Goal: Task Accomplishment & Management: Manage account settings

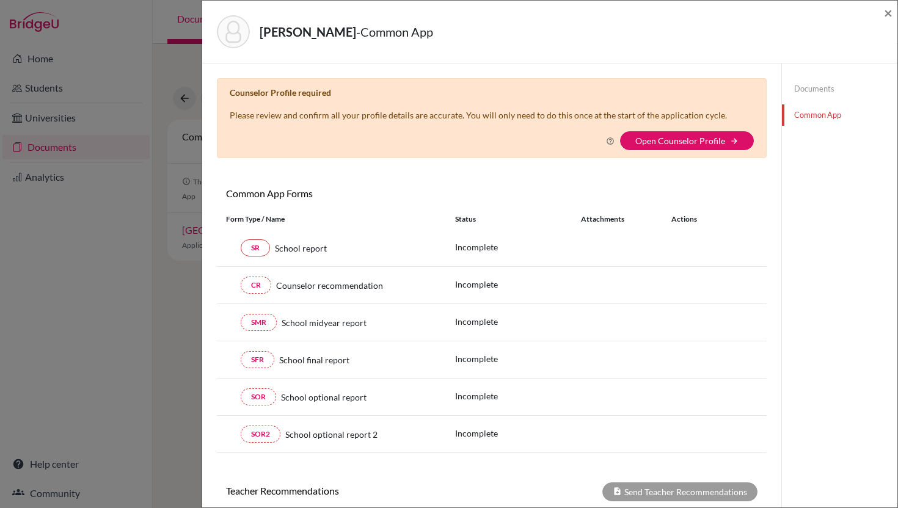
click at [131, 312] on div "[PERSON_NAME] - Common App × × Counselor Profile required Please review and con…" at bounding box center [449, 254] width 898 height 508
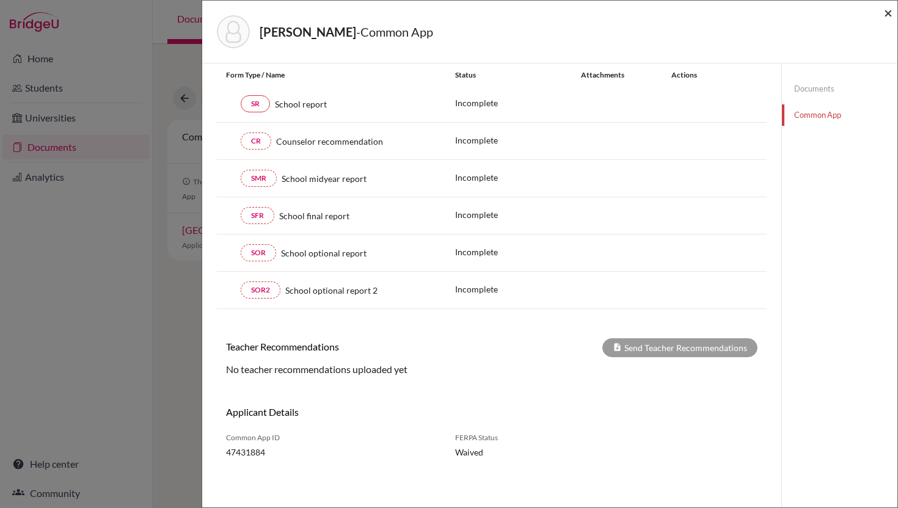
click at [891, 13] on span "×" at bounding box center [888, 13] width 9 height 18
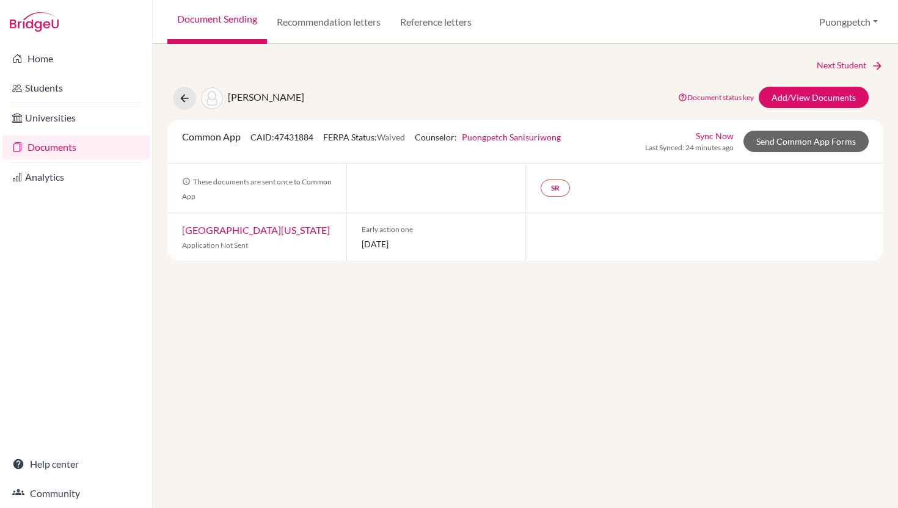
click at [75, 155] on link "Documents" at bounding box center [75, 147] width 147 height 24
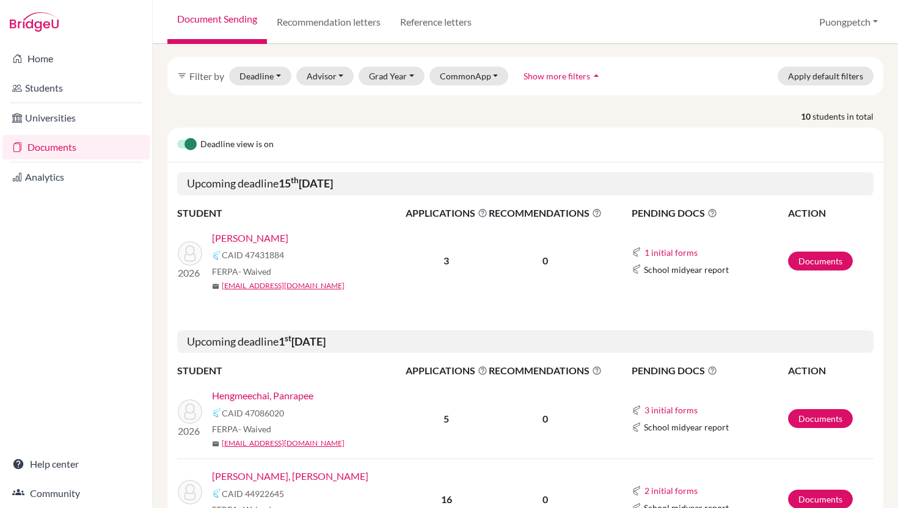
scroll to position [41, 0]
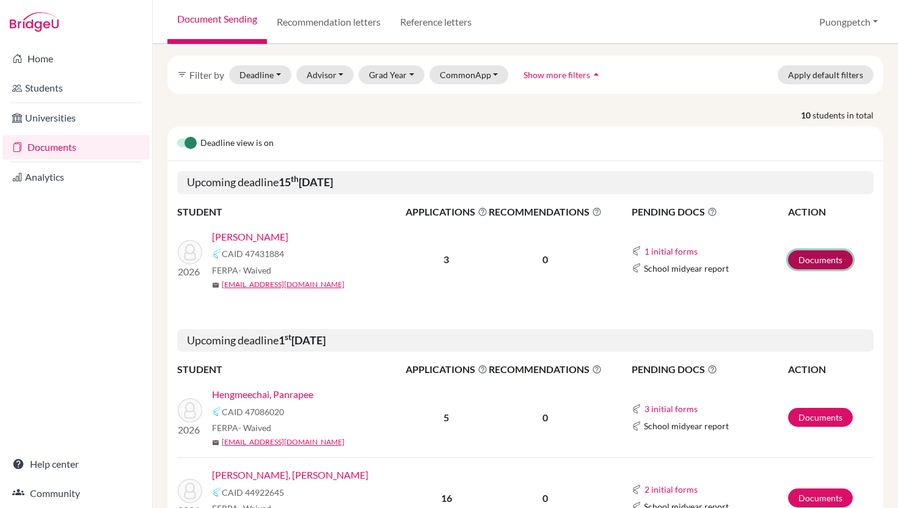
click at [810, 262] on link "Documents" at bounding box center [820, 259] width 65 height 19
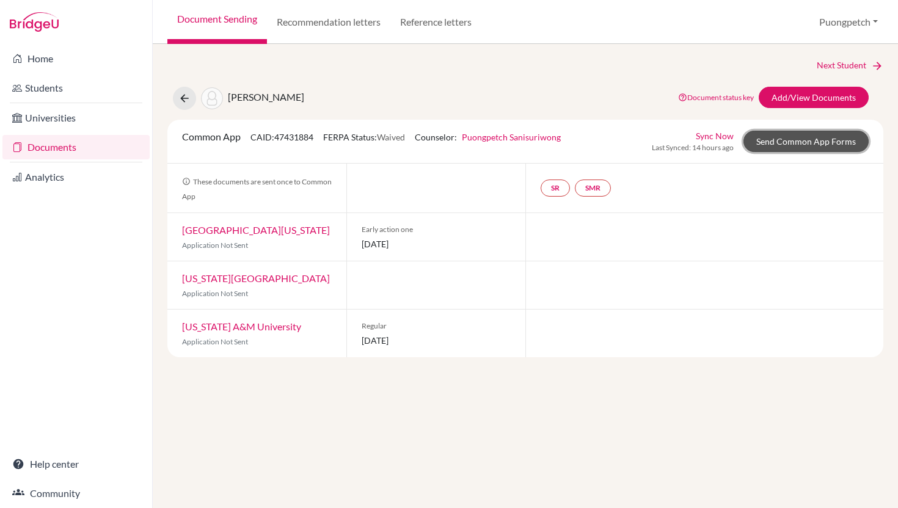
click at [810, 135] on link "Send Common App Forms" at bounding box center [805, 141] width 125 height 21
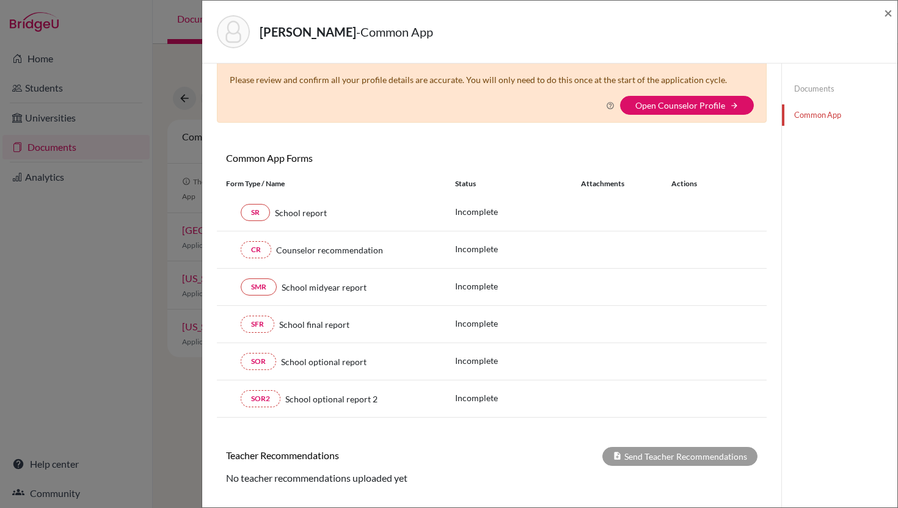
scroll to position [37, 0]
click at [470, 210] on p "Incomplete" at bounding box center [518, 210] width 126 height 13
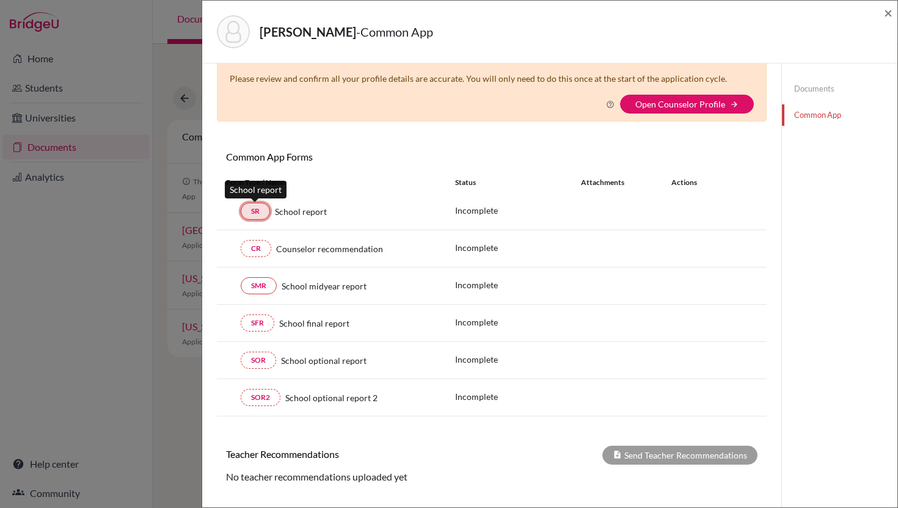
click at [260, 210] on link "SR" at bounding box center [255, 211] width 29 height 17
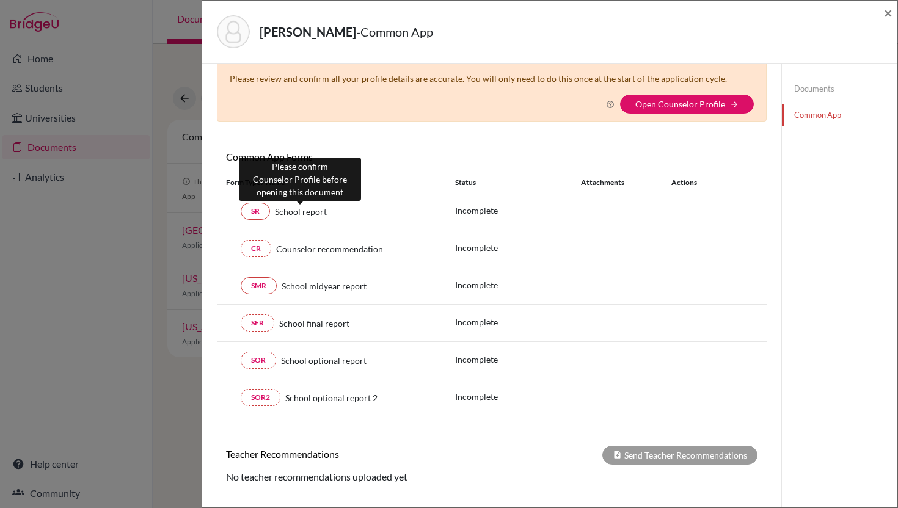
click at [313, 216] on span "School report" at bounding box center [301, 211] width 52 height 13
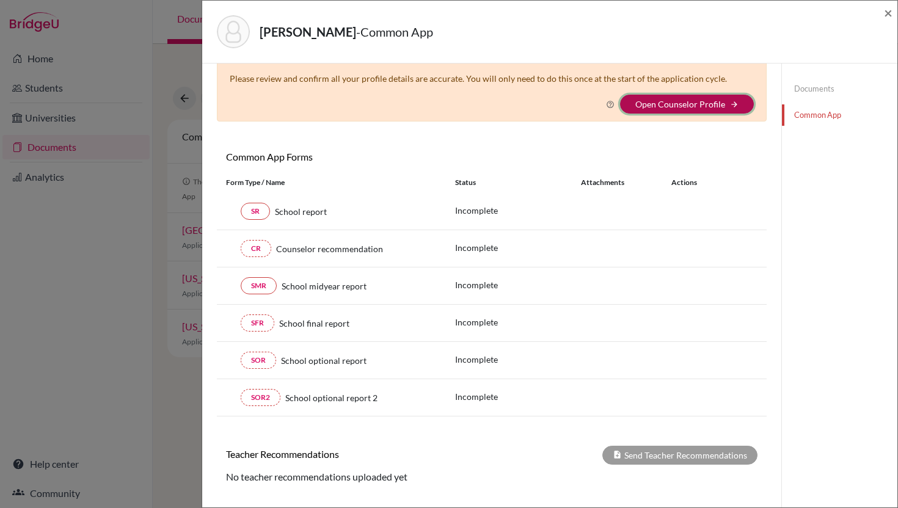
click at [728, 106] on button "Open Counselor Profile arrow_forward" at bounding box center [687, 104] width 134 height 19
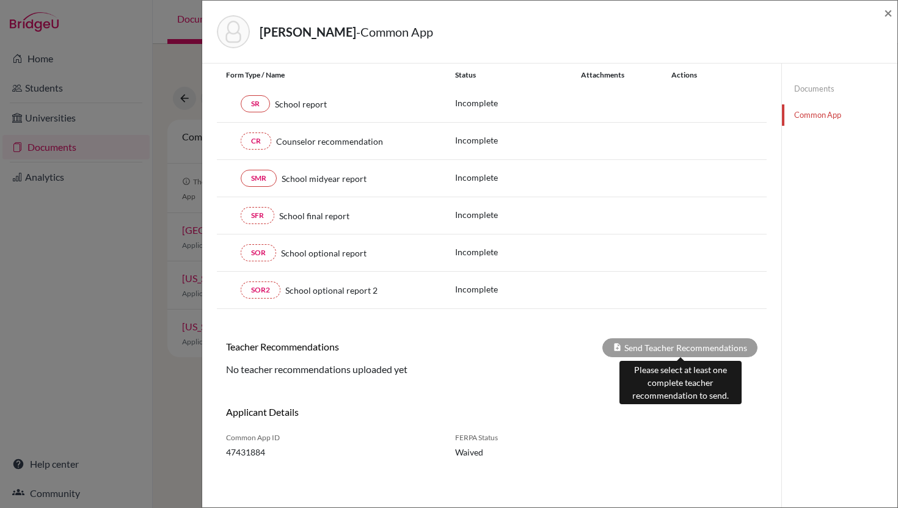
scroll to position [0, 0]
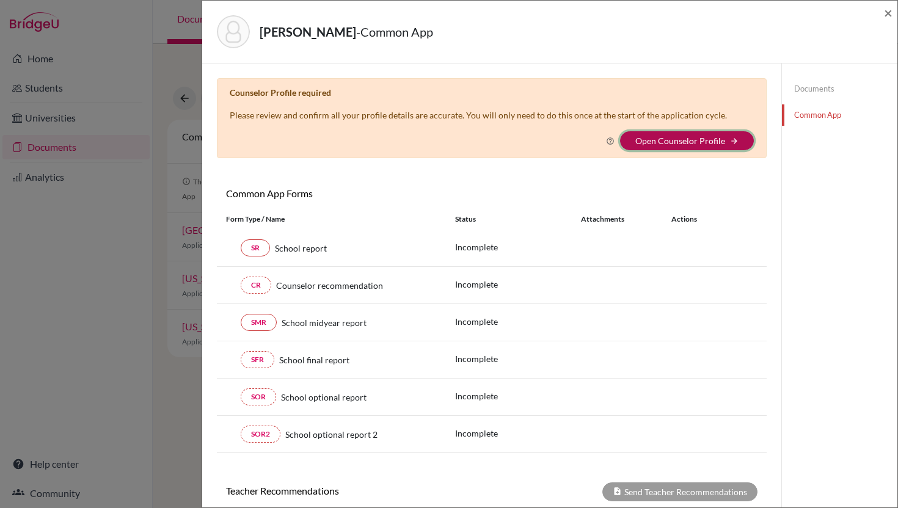
click at [734, 141] on icon "arrow_forward" at bounding box center [734, 141] width 9 height 9
click at [638, 151] on div "Counselor Profile required Please review and confirm all your profile details a…" at bounding box center [492, 118] width 550 height 80
click at [651, 140] on link "Open Counselor Profile" at bounding box center [680, 141] width 90 height 10
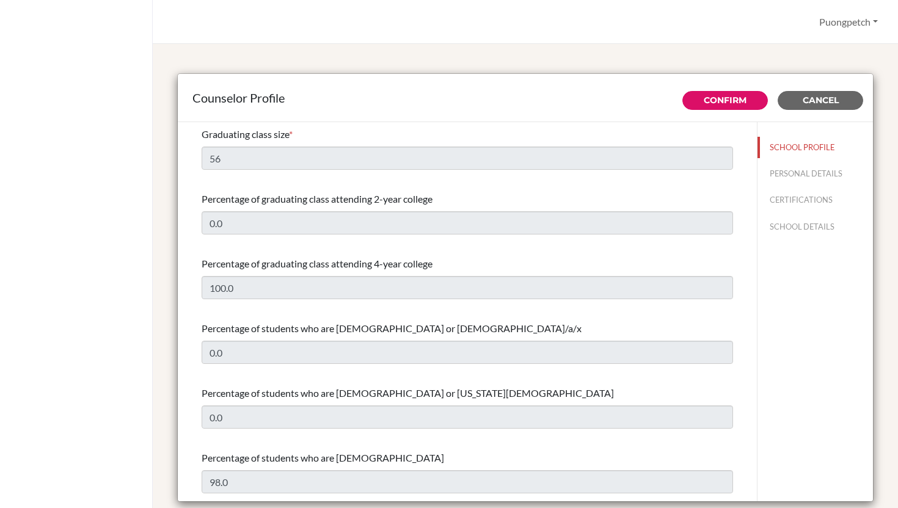
select select "1"
select select "314062"
click at [803, 228] on button "SCHOOL DETAILS" at bounding box center [815, 226] width 115 height 21
type input "695008"
type input "https://www.kmids.ac.th/"
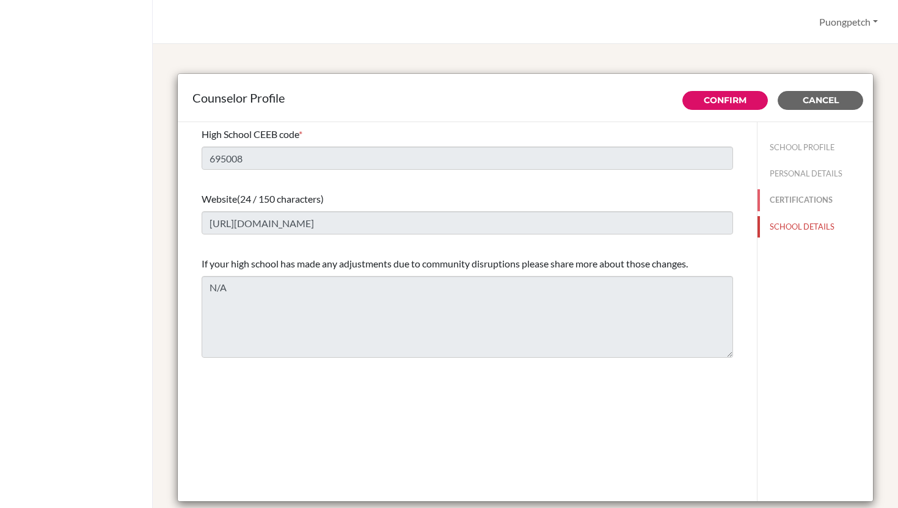
click at [802, 200] on button "CERTIFICATIONS" at bounding box center [815, 199] width 115 height 21
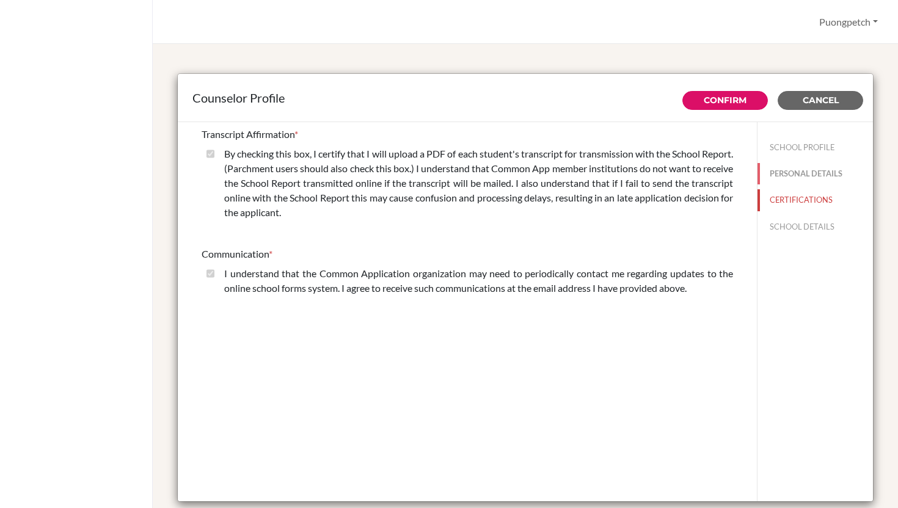
click at [806, 178] on button "PERSONAL DETAILS" at bounding box center [815, 173] width 115 height 21
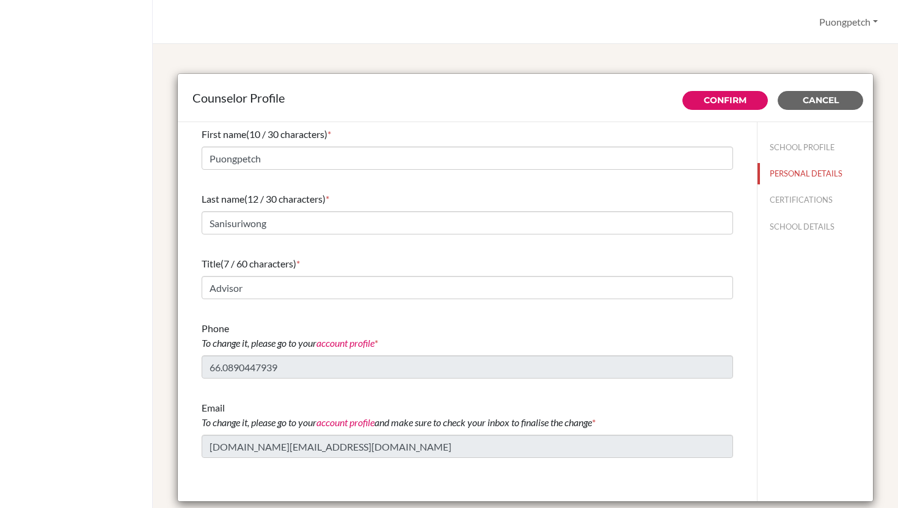
click at [447, 263] on div "Title (7 / 60 characters) *" at bounding box center [467, 264] width 531 height 15
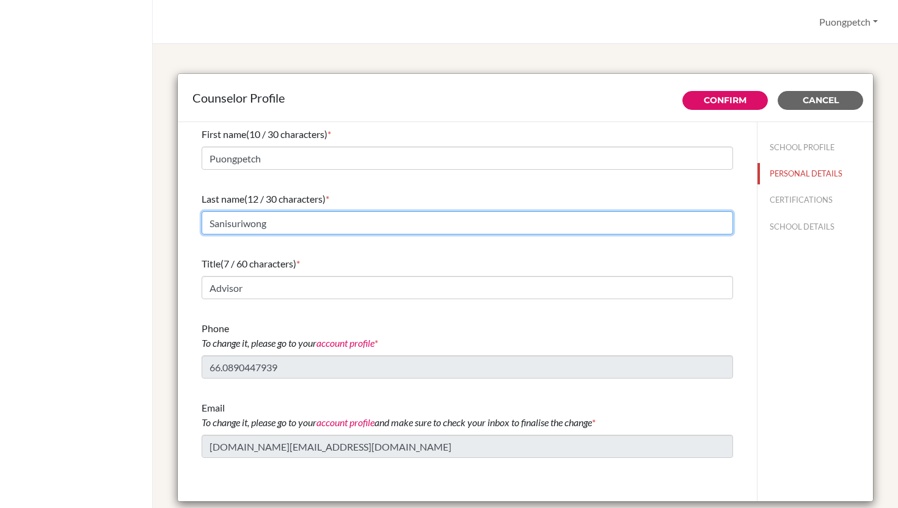
click at [440, 217] on input "Sanisuriwong" at bounding box center [467, 222] width 531 height 23
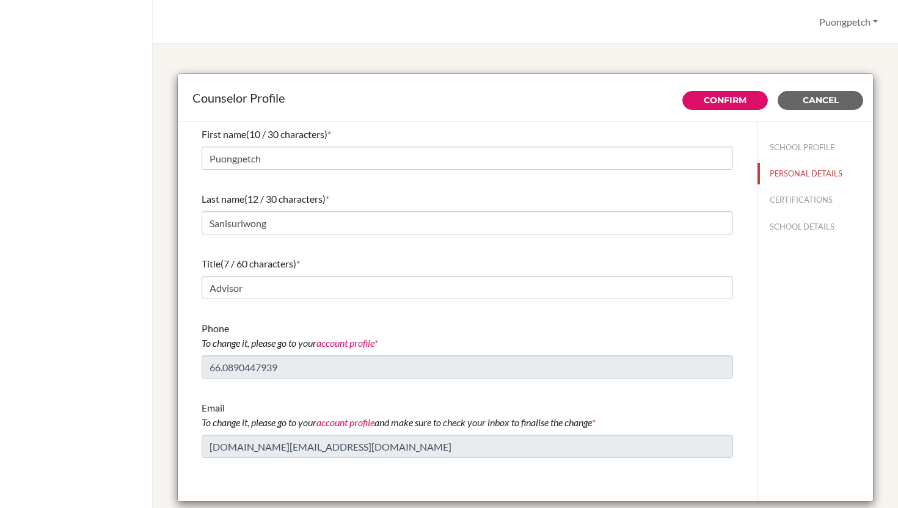
click at [449, 268] on div "Title (7 / 60 characters) *" at bounding box center [467, 264] width 531 height 15
click at [786, 144] on button "SCHOOL PROFILE" at bounding box center [815, 147] width 115 height 21
type input "100.0"
type input "0.0"
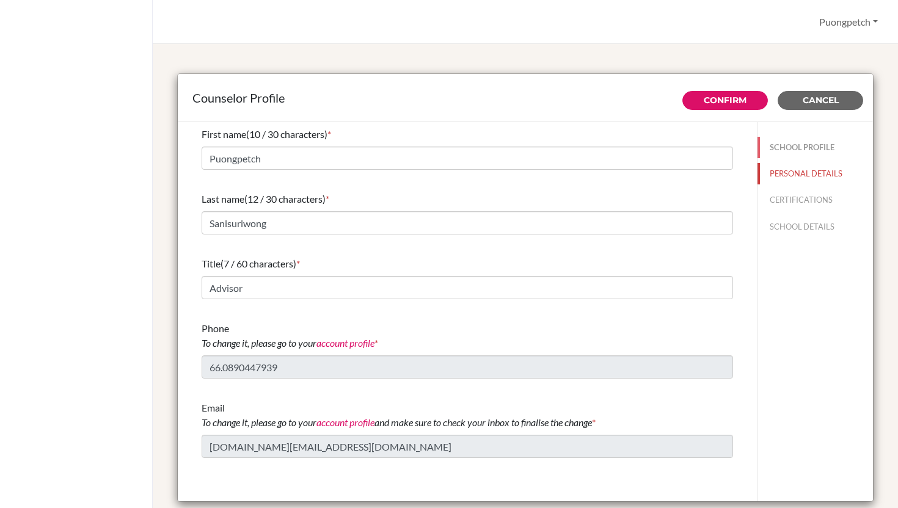
type input "56"
type input "0.0"
select select "1"
select select "314062"
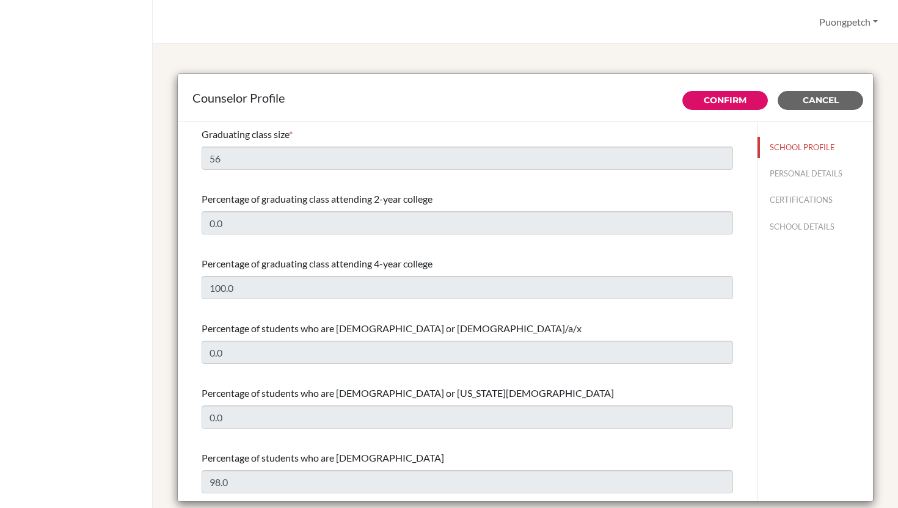
click at [448, 170] on div "Graduating class size * 56" at bounding box center [467, 148] width 531 height 53
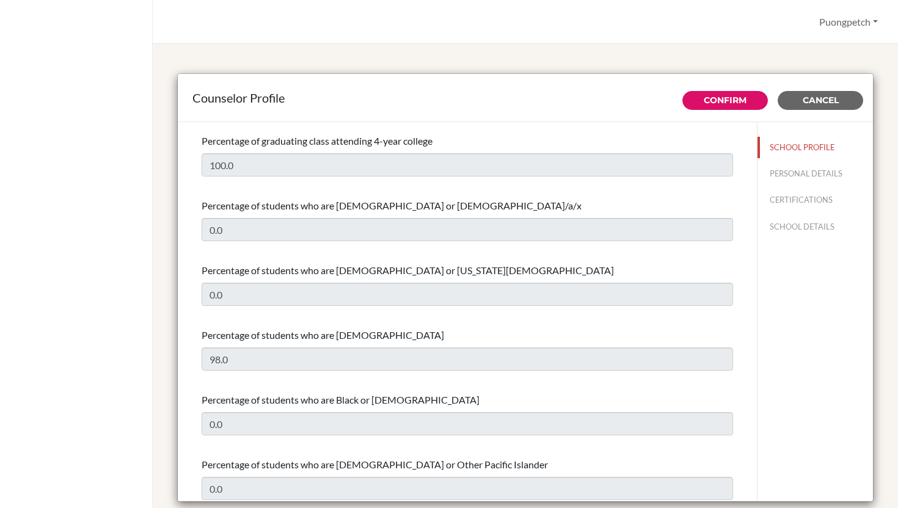
scroll to position [122, 0]
click at [830, 102] on span "Cancel" at bounding box center [821, 100] width 36 height 11
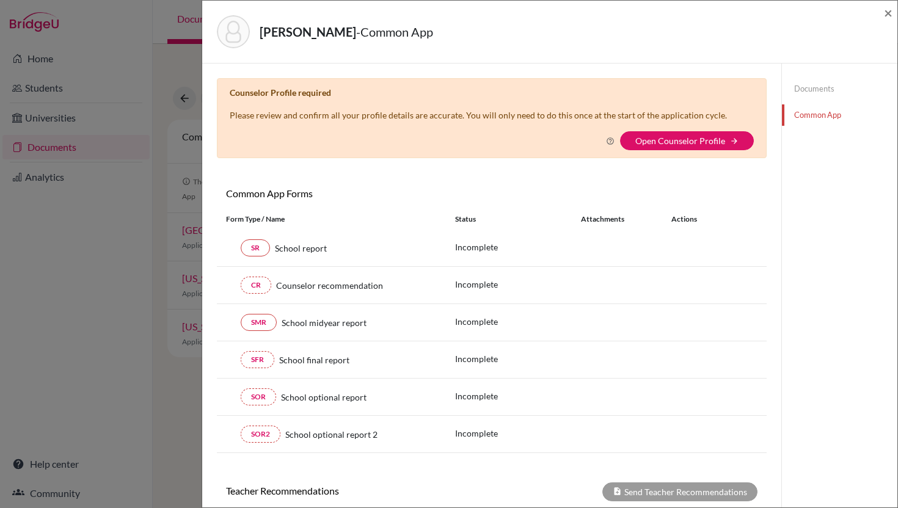
click at [136, 335] on div "[PERSON_NAME] - Common App × × Counselor Profile required Please review and con…" at bounding box center [449, 254] width 898 height 508
click at [56, 462] on div "Bower, Issara - Common App × × Counselor Profile required Please review and con…" at bounding box center [449, 254] width 898 height 508
click at [886, 16] on span "×" at bounding box center [888, 13] width 9 height 18
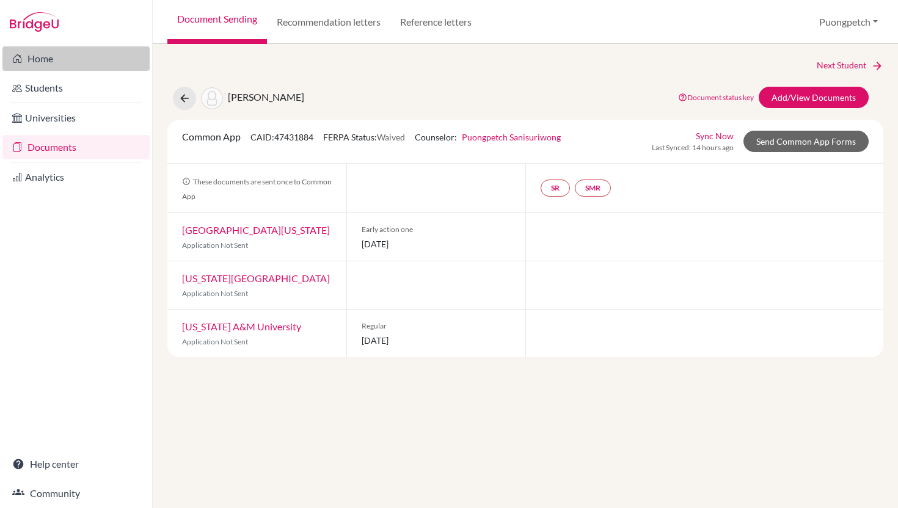
click at [48, 60] on link "Home" at bounding box center [75, 58] width 147 height 24
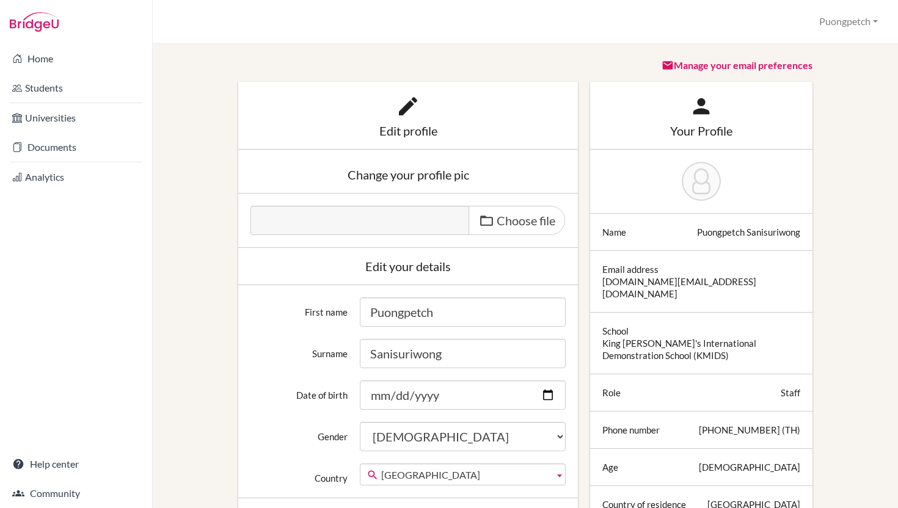
click at [478, 174] on div "Change your profile pic" at bounding box center [407, 175] width 315 height 12
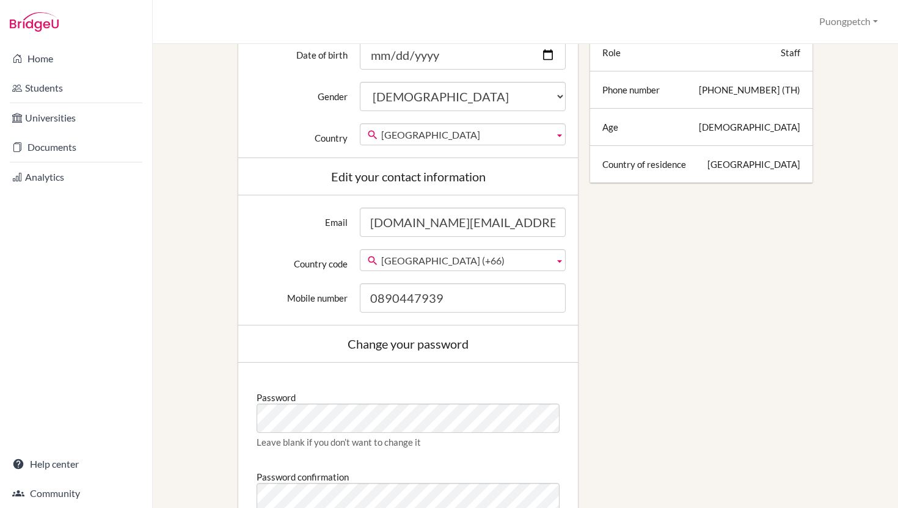
scroll to position [349, 0]
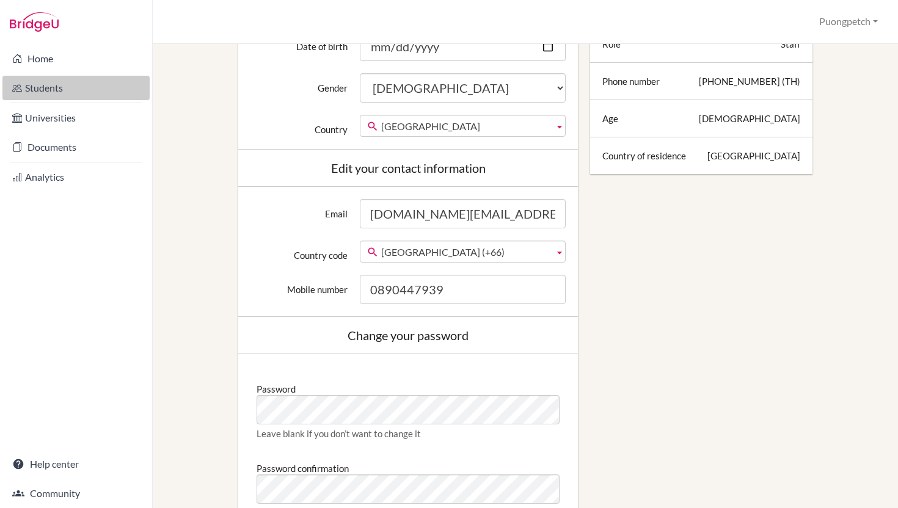
click at [56, 87] on link "Students" at bounding box center [75, 88] width 147 height 24
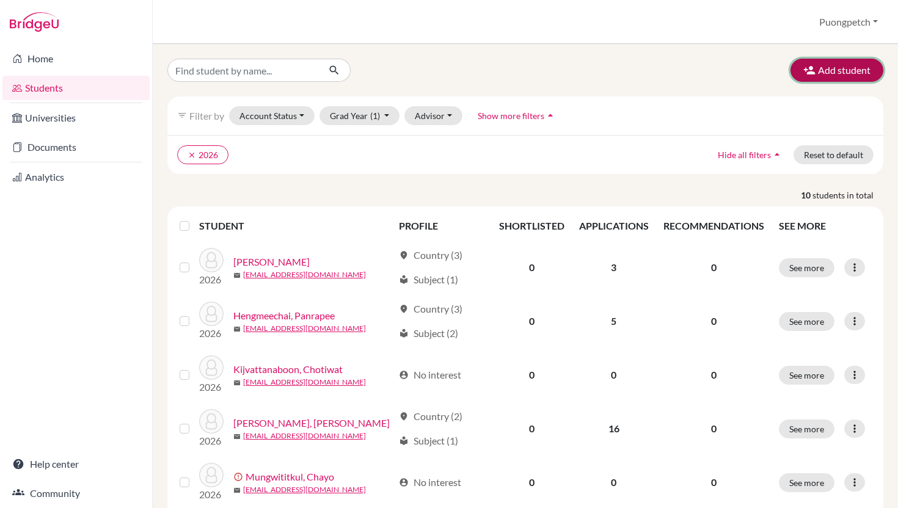
click at [815, 74] on icon "button" at bounding box center [809, 70] width 12 height 12
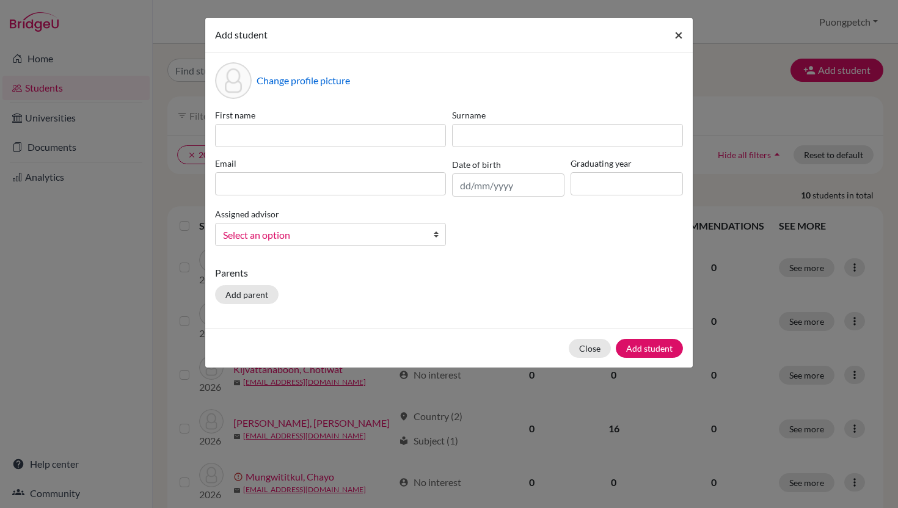
click at [677, 34] on span "×" at bounding box center [678, 35] width 9 height 18
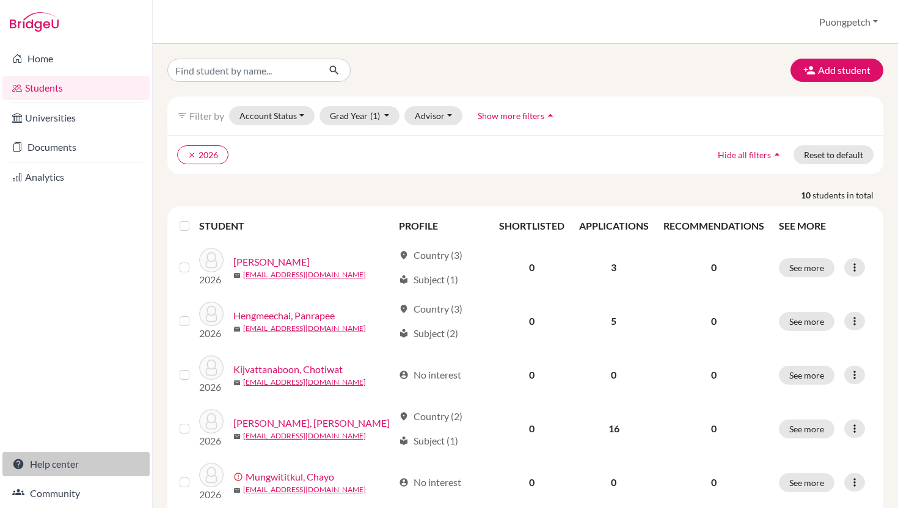
click at [48, 469] on link "Help center" at bounding box center [75, 464] width 147 height 24
